Goal: Information Seeking & Learning: Compare options

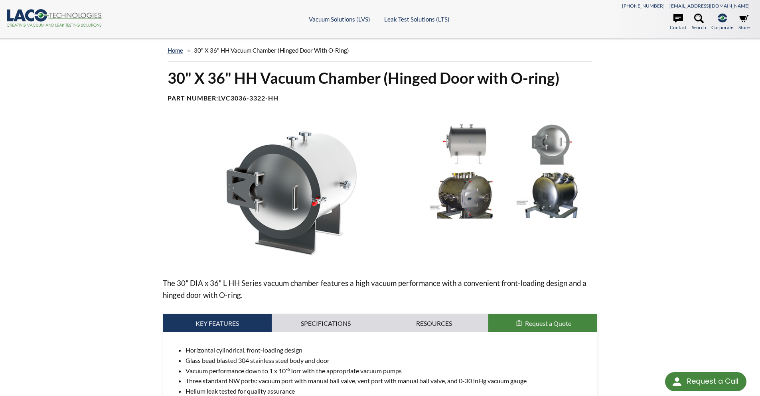
click at [470, 184] on img at bounding box center [464, 195] width 83 height 46
